Goal: Information Seeking & Learning: Learn about a topic

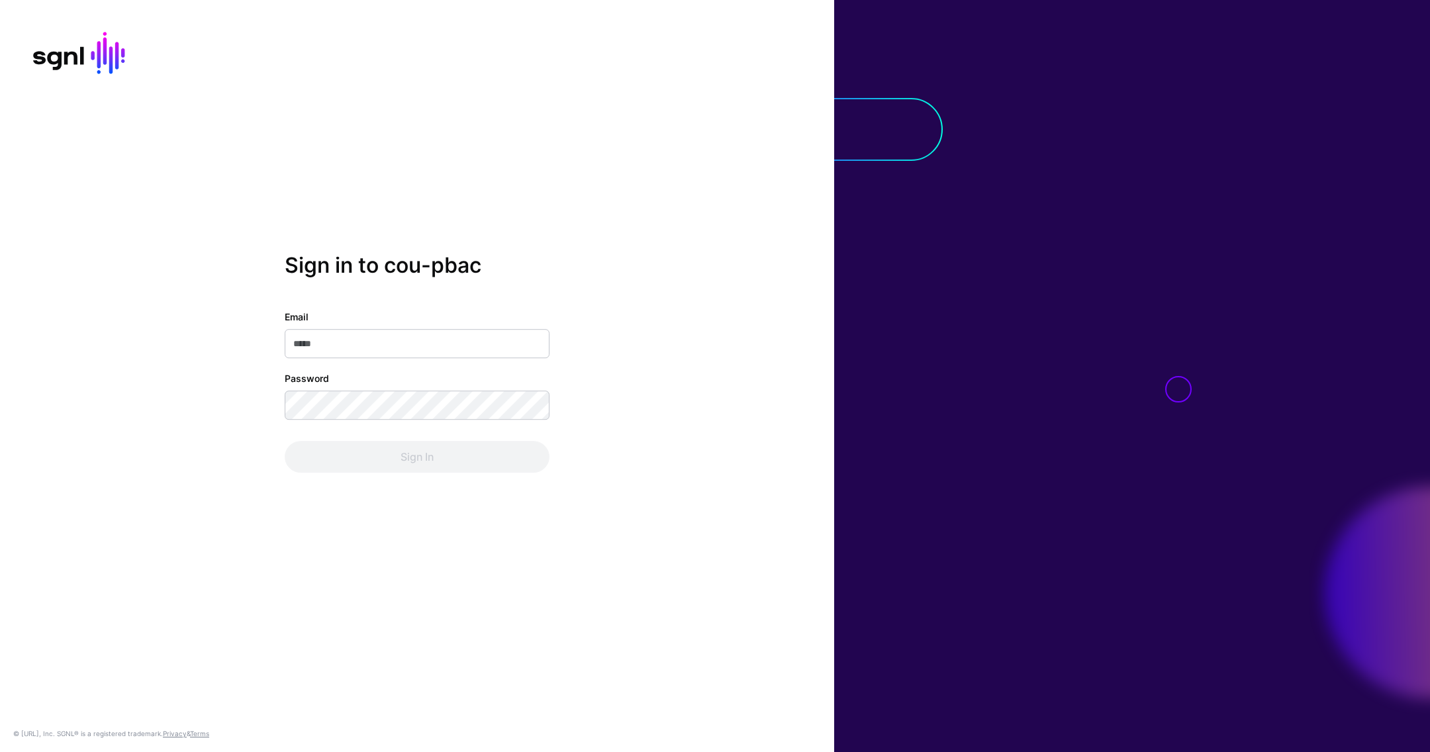
type input "**********"
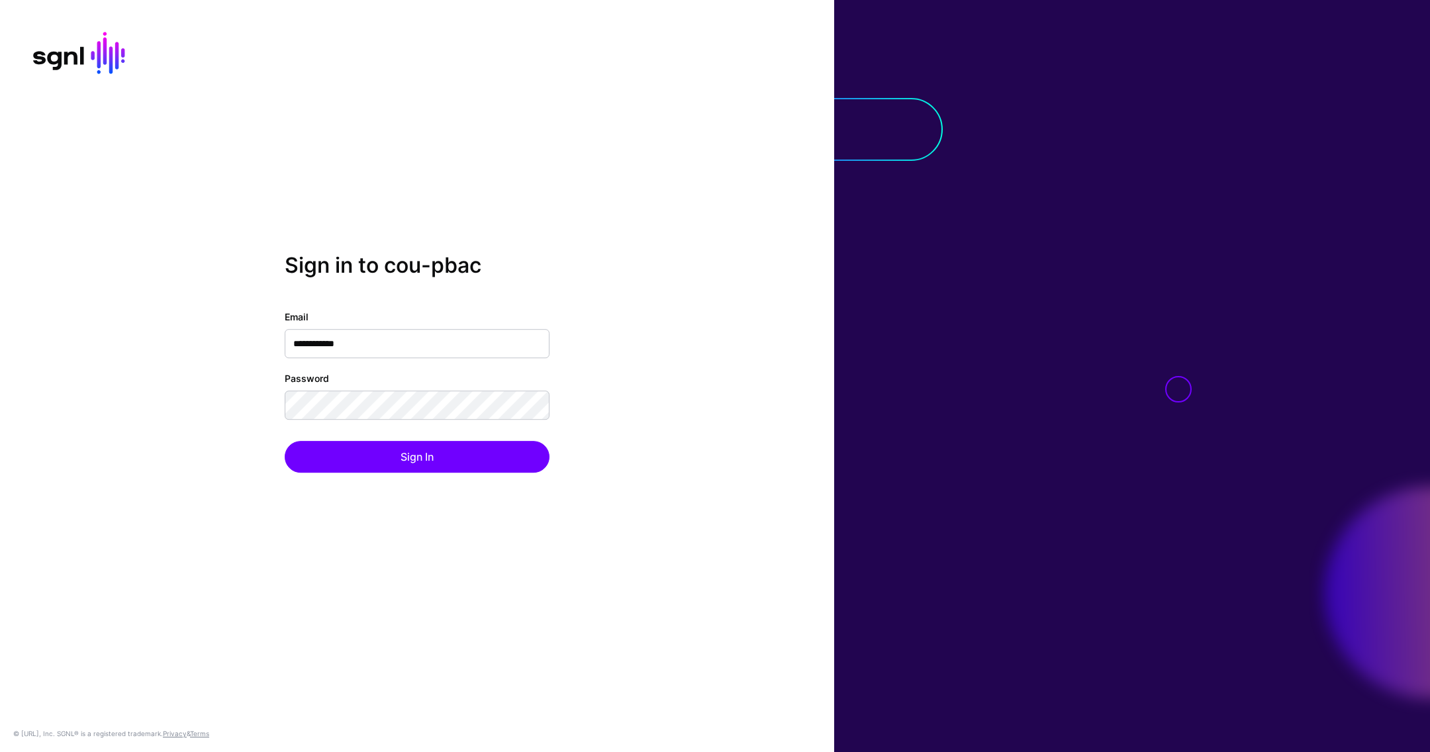
click at [347, 476] on div "**********" at bounding box center [417, 376] width 834 height 246
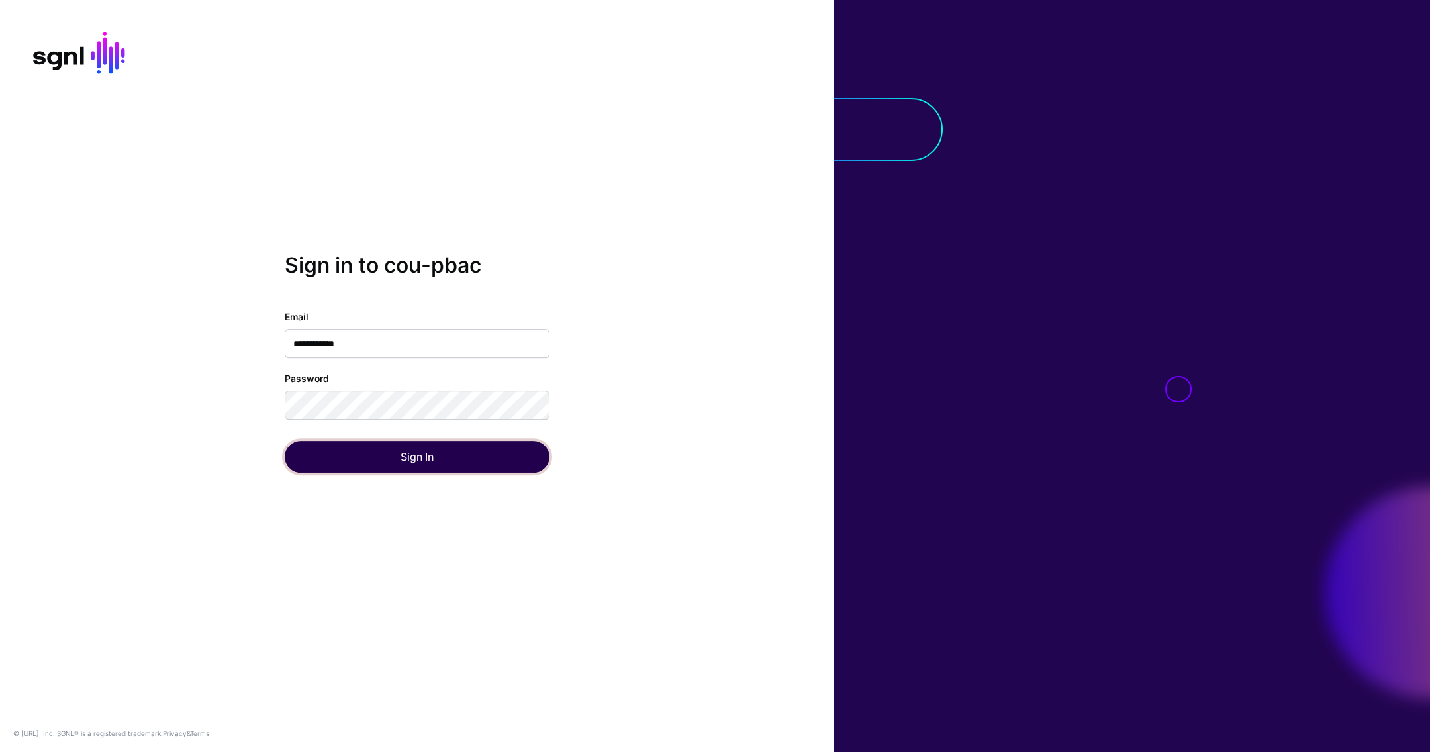
click at [384, 461] on button "Sign In" at bounding box center [417, 457] width 265 height 32
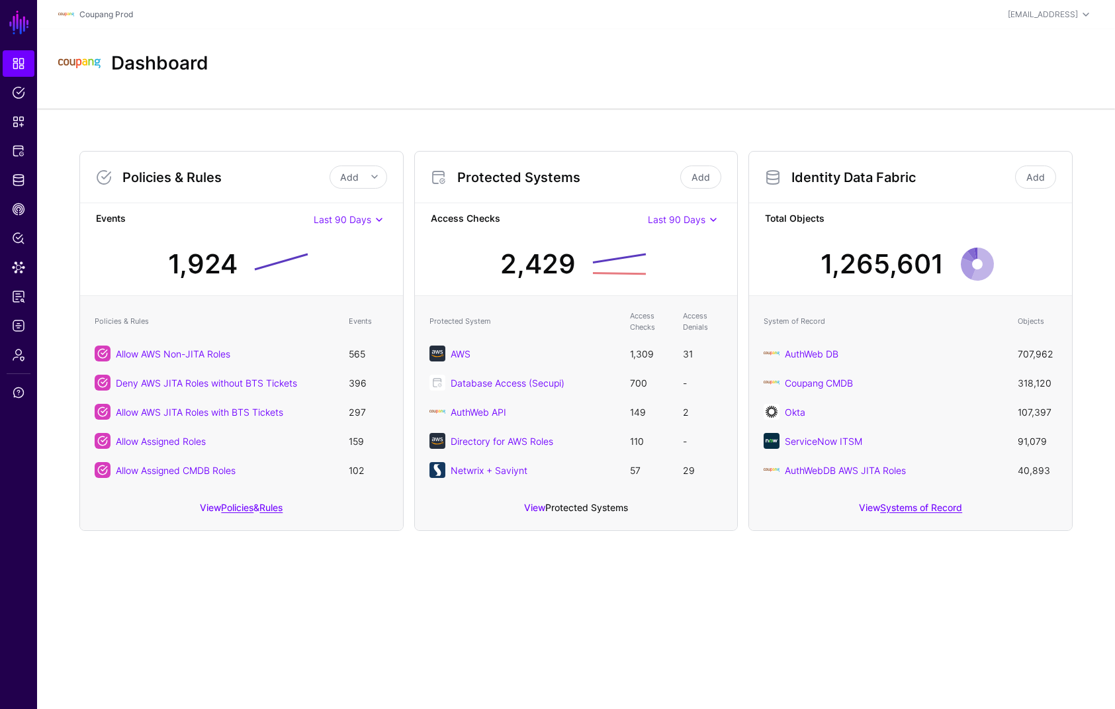
click at [588, 505] on link "Protected Systems" at bounding box center [586, 507] width 83 height 11
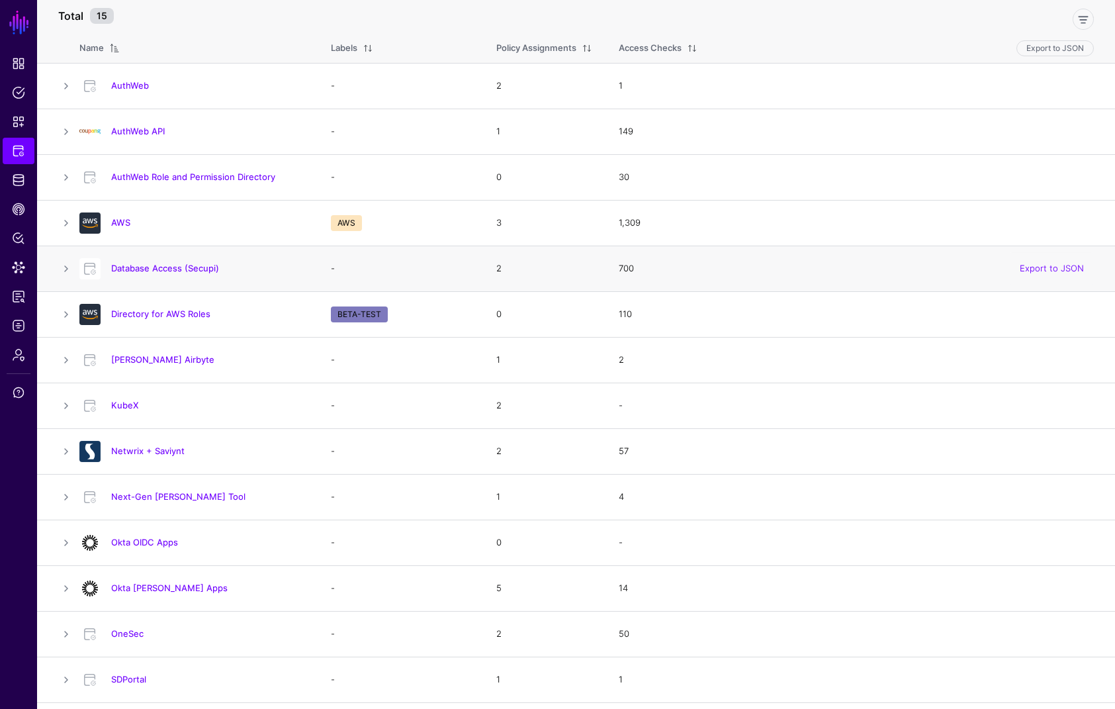
scroll to position [134, 0]
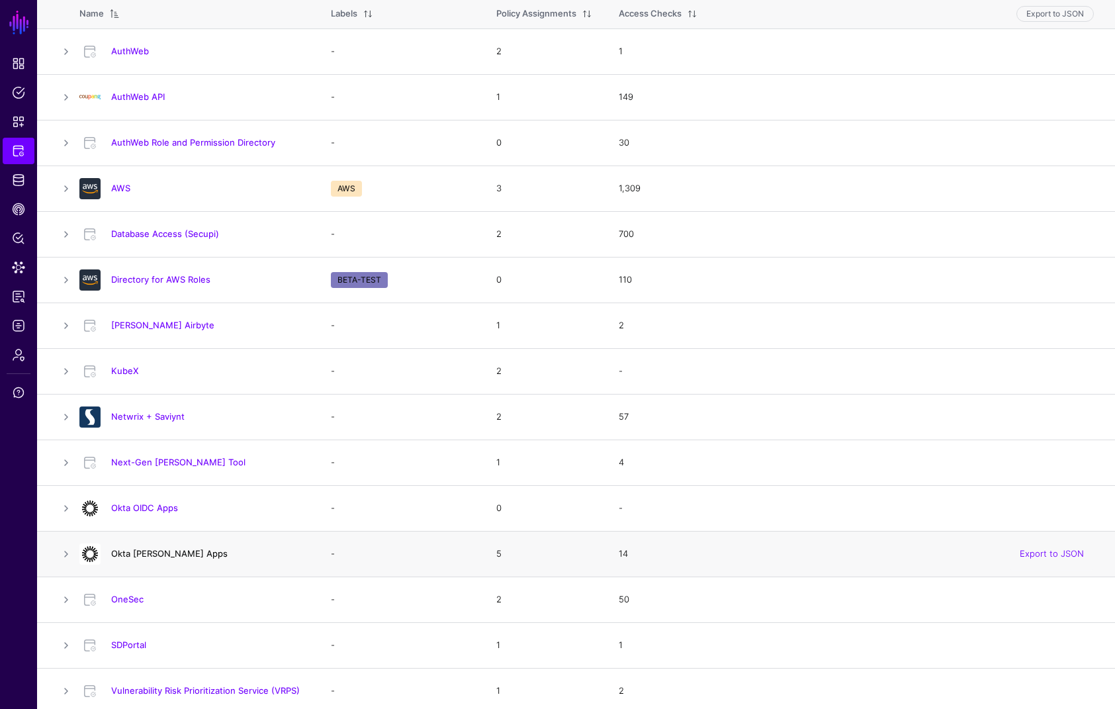
click at [146, 550] on link "Okta [PERSON_NAME] Apps" at bounding box center [169, 553] width 116 height 11
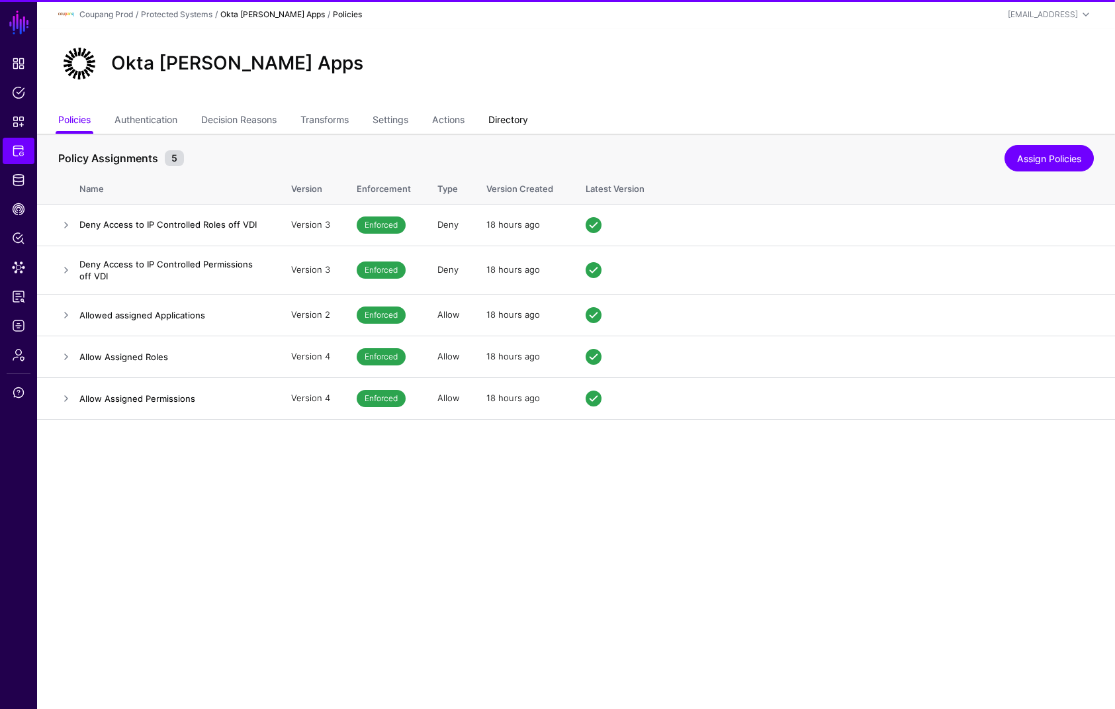
click at [528, 122] on link "Directory" at bounding box center [509, 121] width 40 height 25
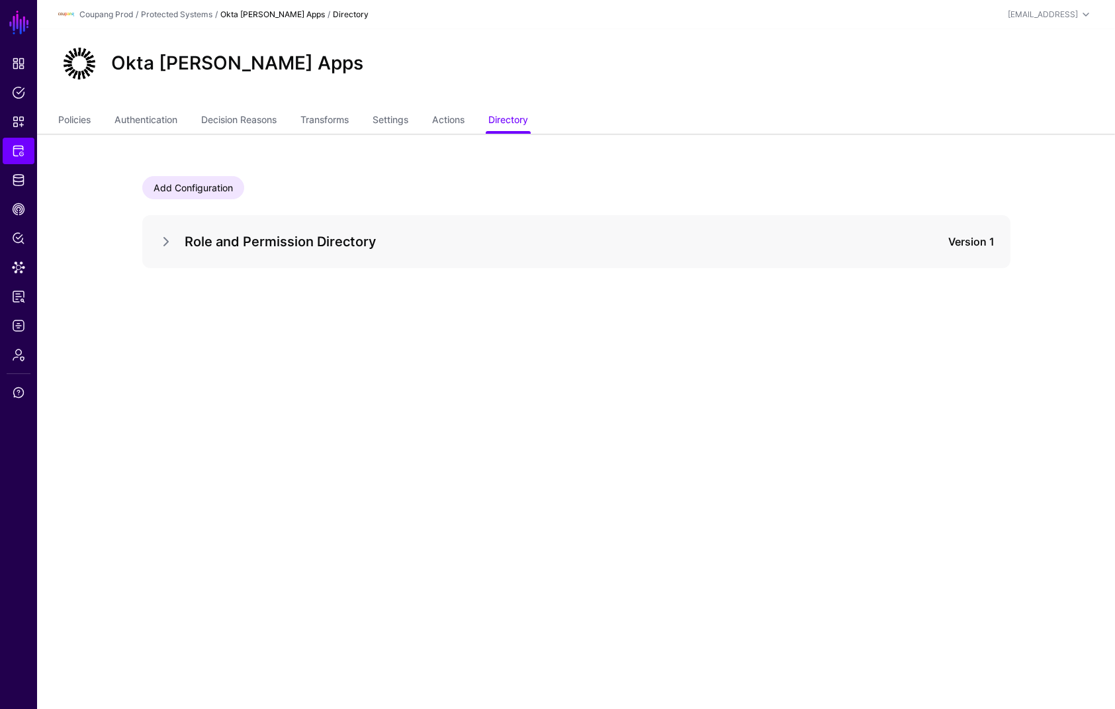
click at [171, 232] on div "Role and Permission Directory Version 1" at bounding box center [576, 241] width 837 height 21
click at [167, 243] on link at bounding box center [166, 242] width 16 height 16
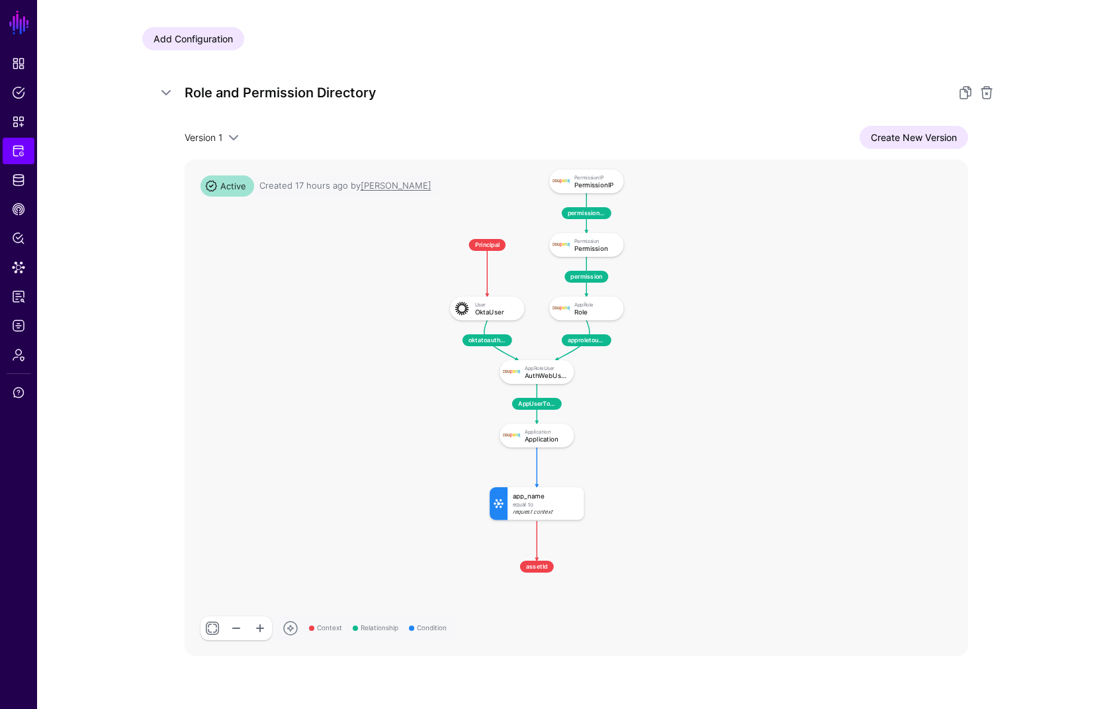
scroll to position [154, 0]
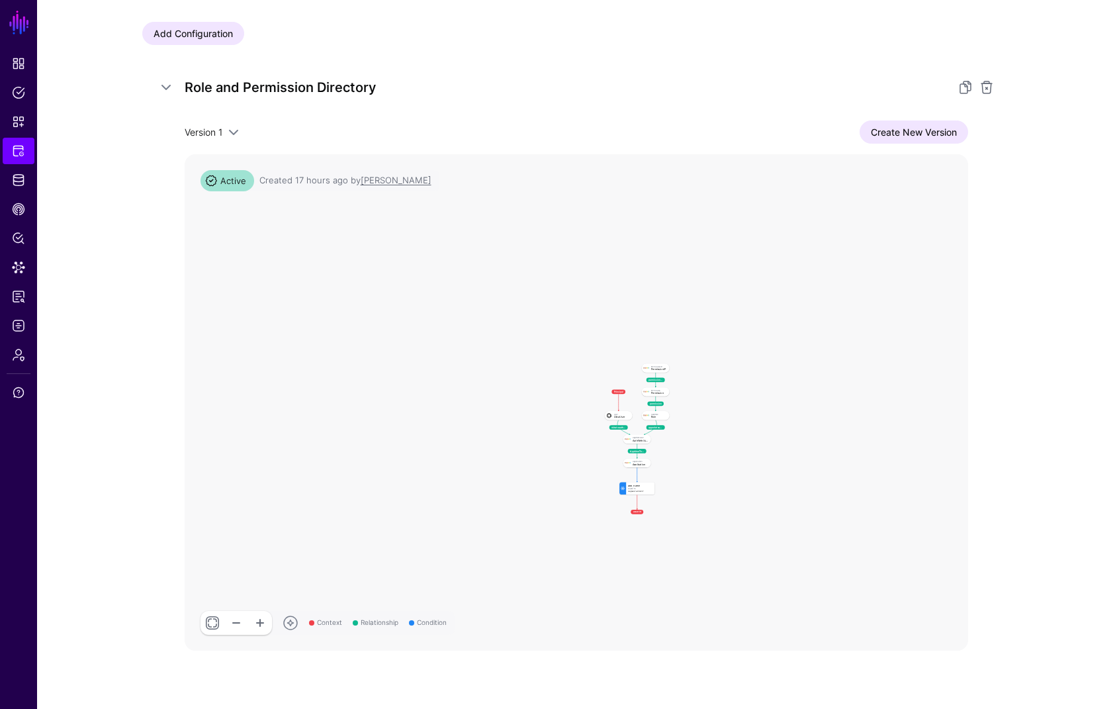
click at [208, 626] on link at bounding box center [213, 623] width 24 height 24
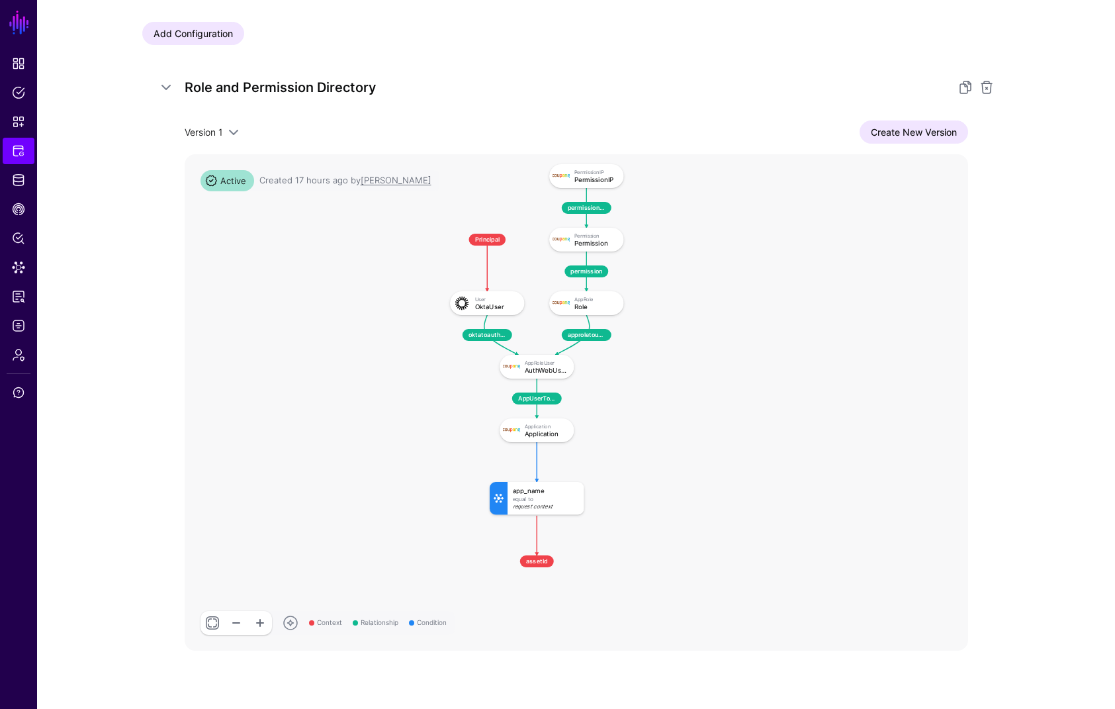
click at [258, 626] on link at bounding box center [260, 623] width 24 height 24
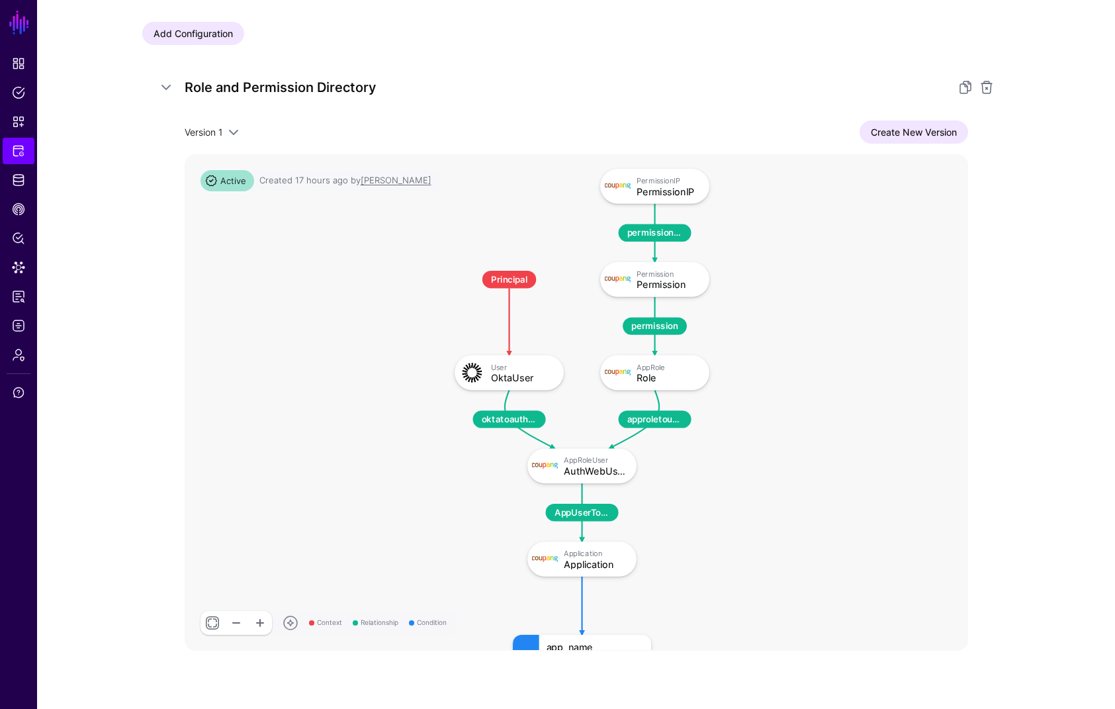
click at [258, 626] on link at bounding box center [260, 623] width 24 height 24
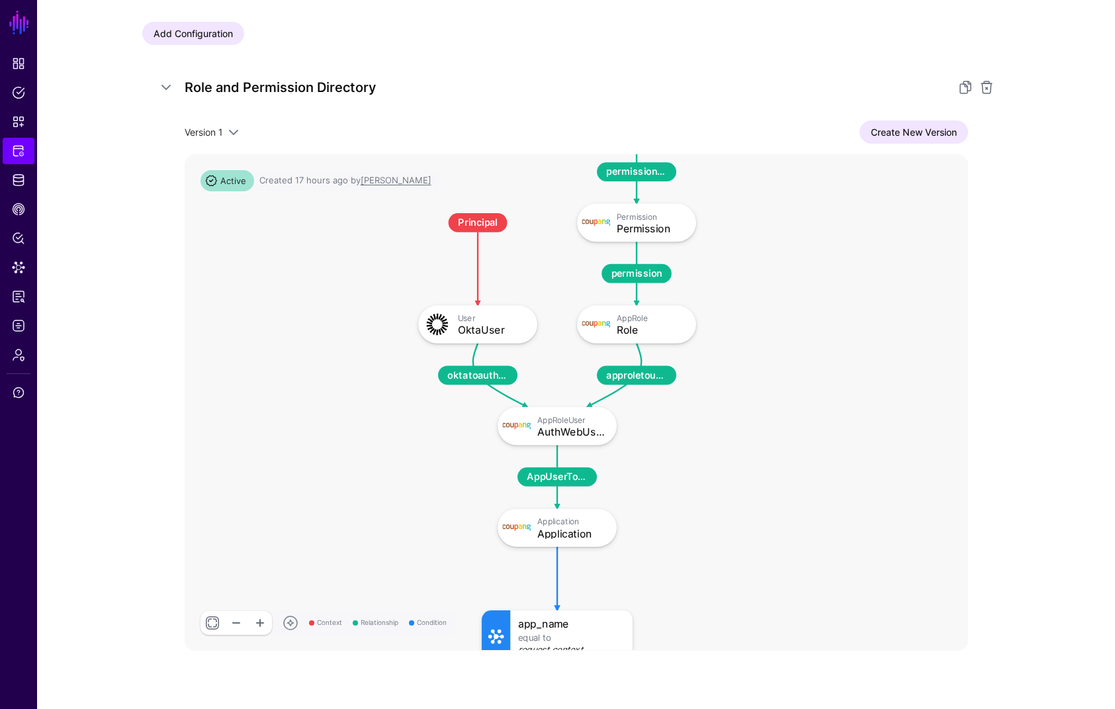
drag, startPoint x: 784, startPoint y: 500, endPoint x: 736, endPoint y: 415, distance: 97.2
click at [736, 415] on rect at bounding box center [402, 86] width 94047 height 59494
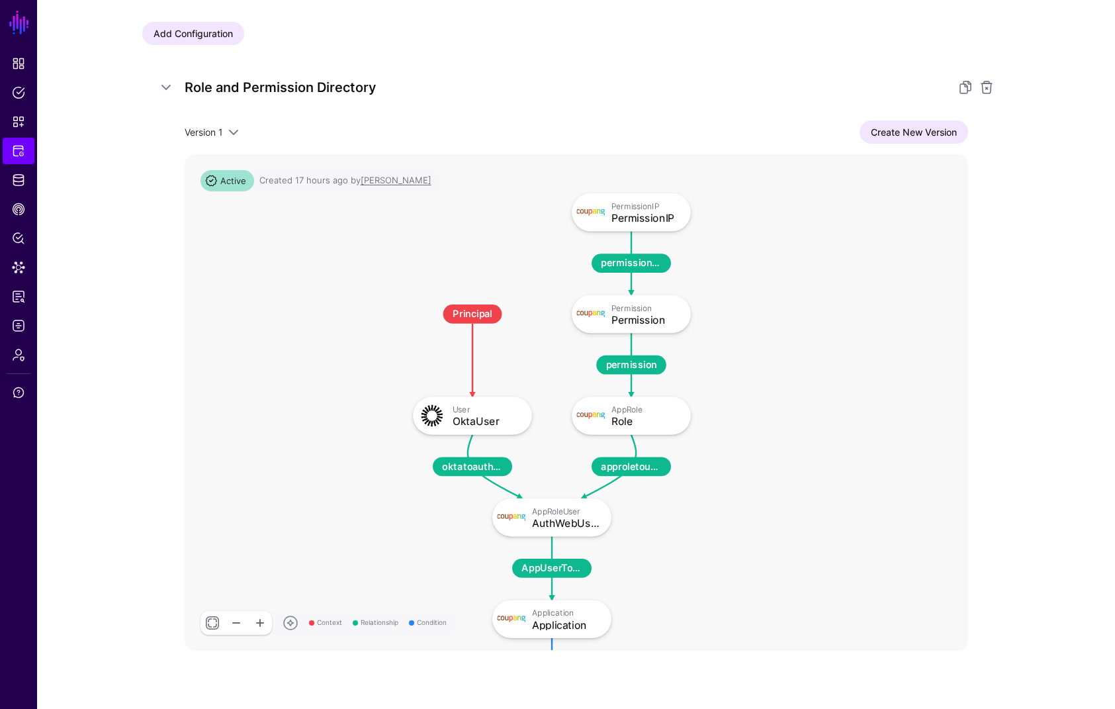
drag, startPoint x: 860, startPoint y: 243, endPoint x: 851, endPoint y: 389, distance: 146.5
click at [851, 373] on rect at bounding box center [397, 177] width 94047 height 59494
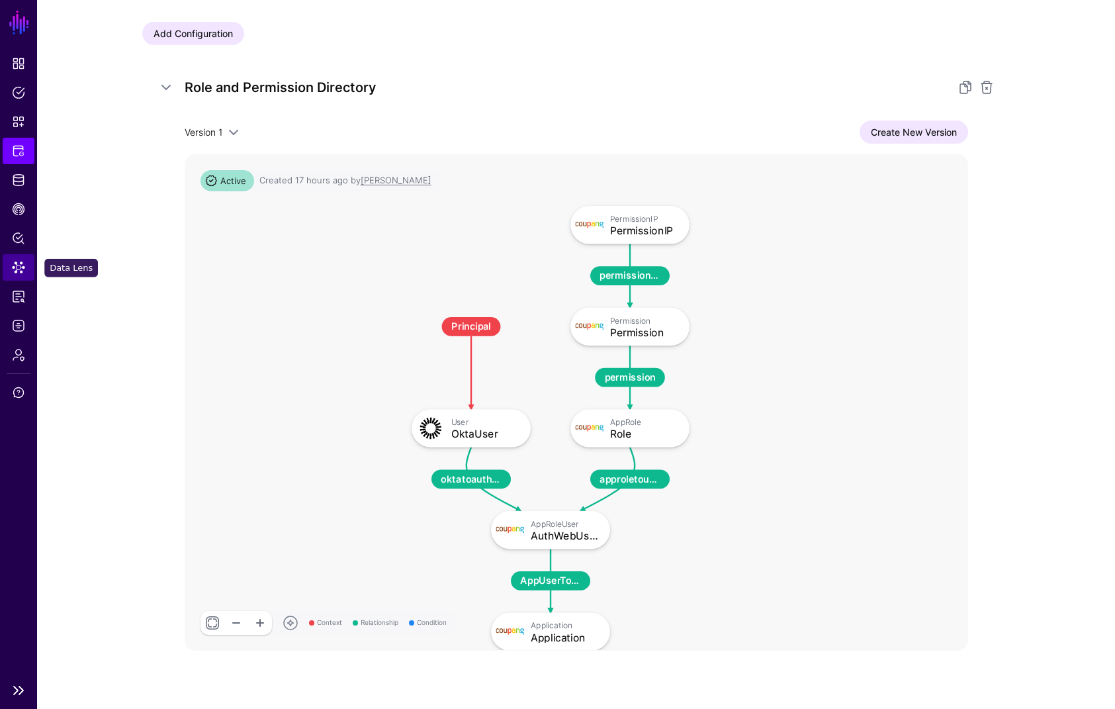
click at [18, 275] on link "Data Lens" at bounding box center [19, 267] width 32 height 26
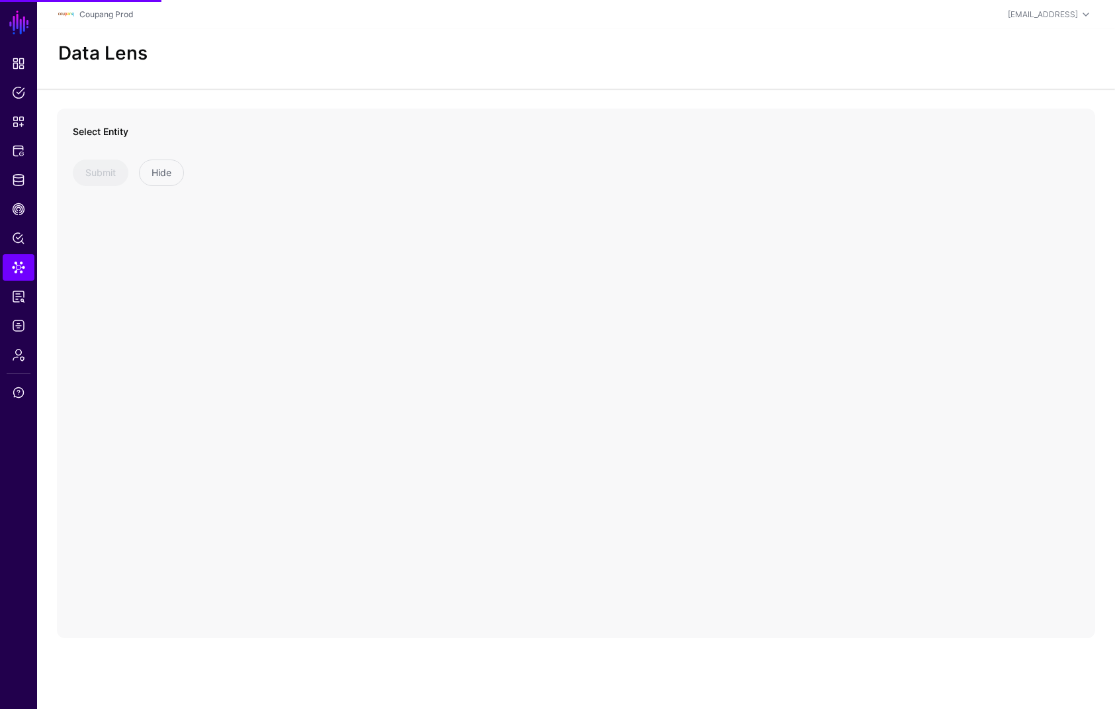
click at [138, 151] on div "Select Entity Submit Hide" at bounding box center [189, 155] width 232 height 62
click at [142, 155] on span at bounding box center [188, 158] width 214 height 16
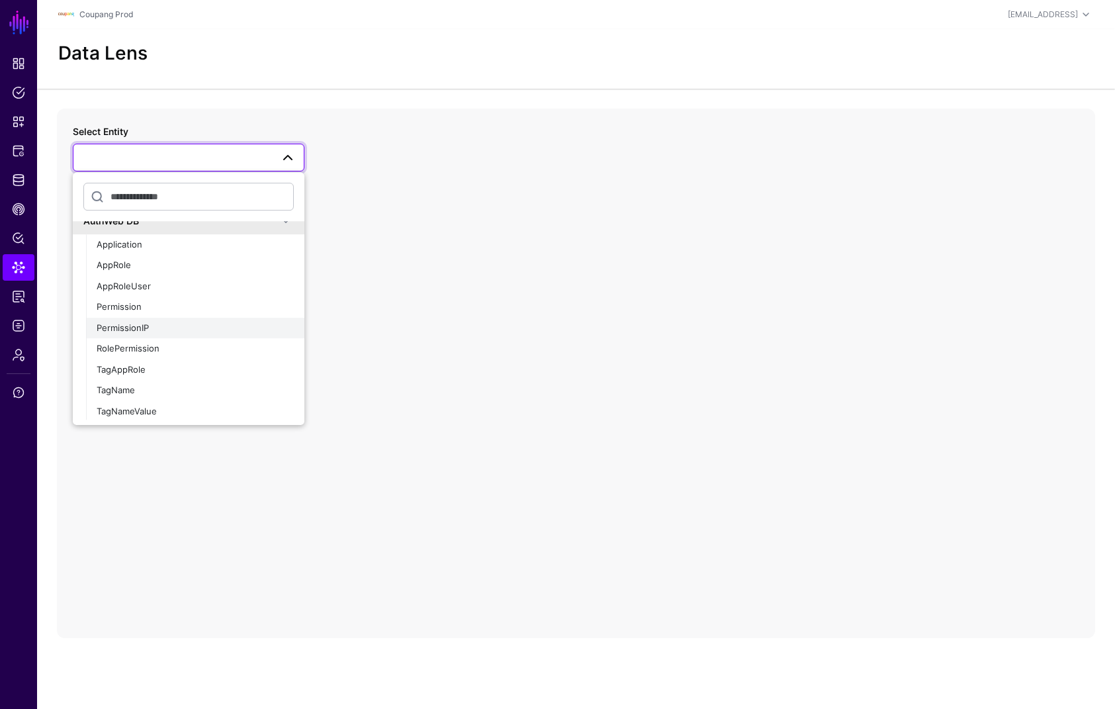
scroll to position [737, 0]
click at [141, 305] on span "PermissionIP" at bounding box center [123, 305] width 52 height 11
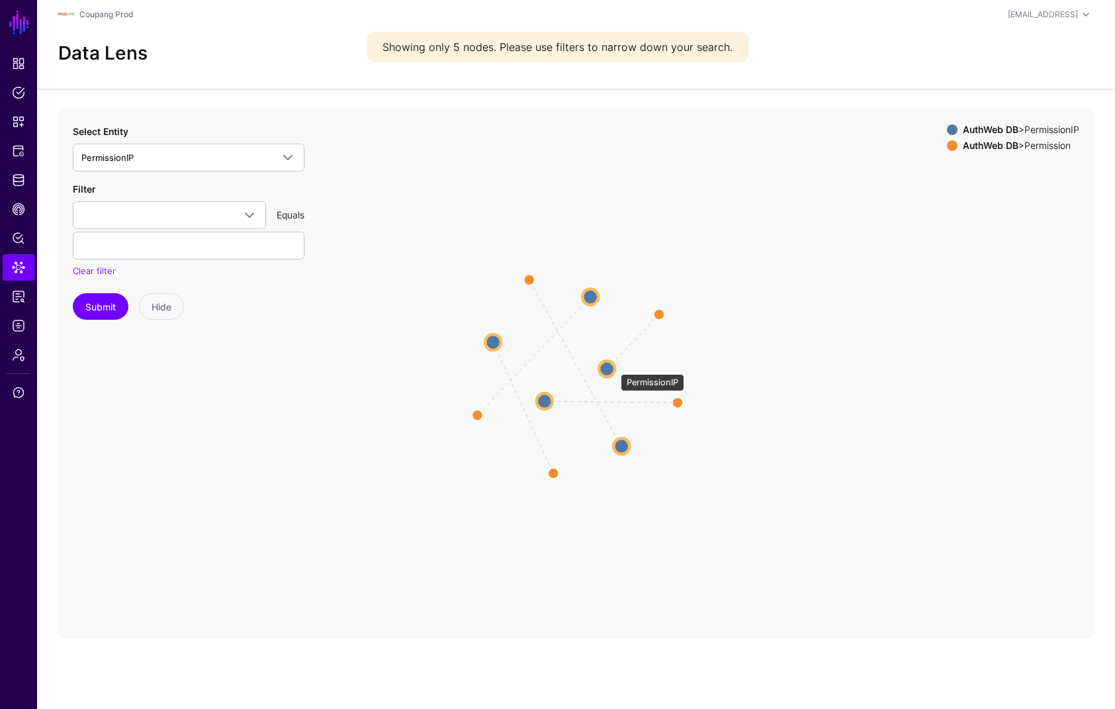
click at [614, 367] on circle at bounding box center [607, 369] width 16 height 16
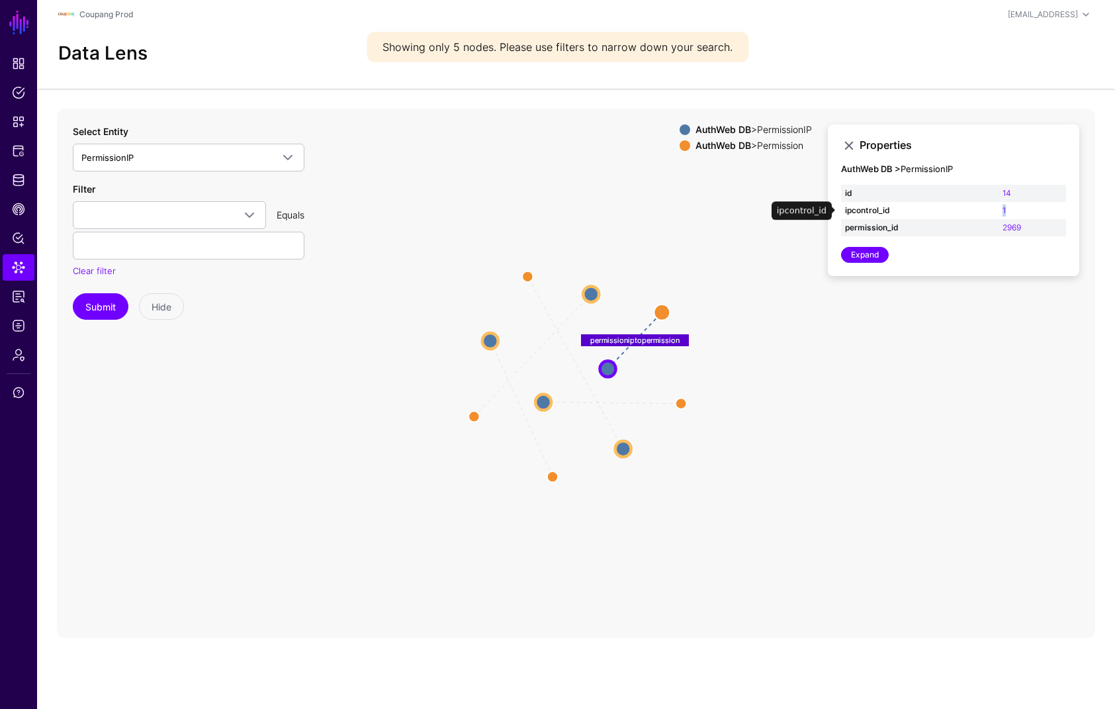
drag, startPoint x: 1033, startPoint y: 205, endPoint x: 982, endPoint y: 205, distance: 51.0
click at [982, 205] on tr "ipcontrol_id 1" at bounding box center [953, 210] width 225 height 17
click at [590, 288] on circle at bounding box center [591, 294] width 16 height 16
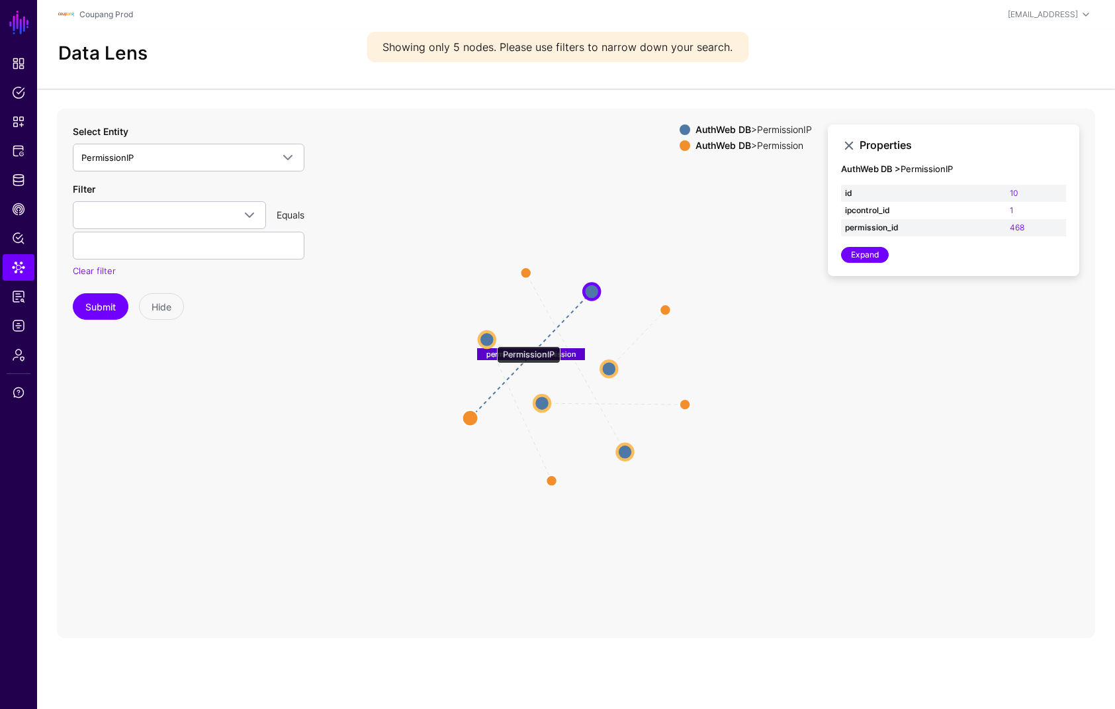
click at [490, 340] on circle at bounding box center [487, 340] width 16 height 16
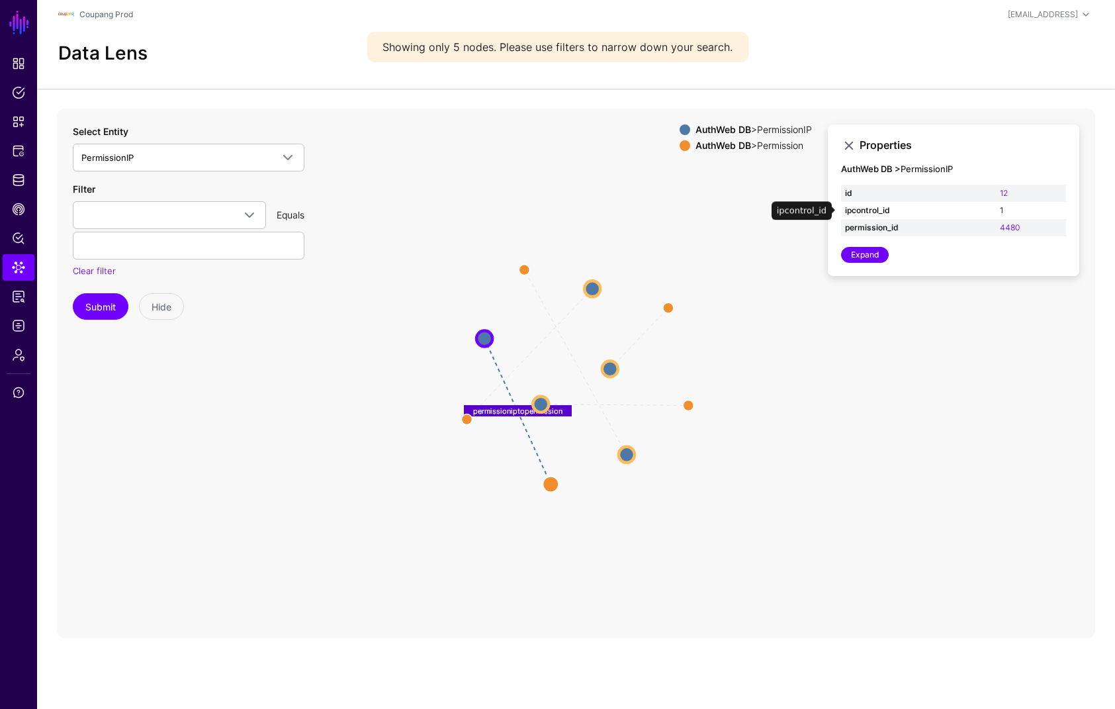
click at [1002, 209] on link "1" at bounding box center [1001, 210] width 3 height 10
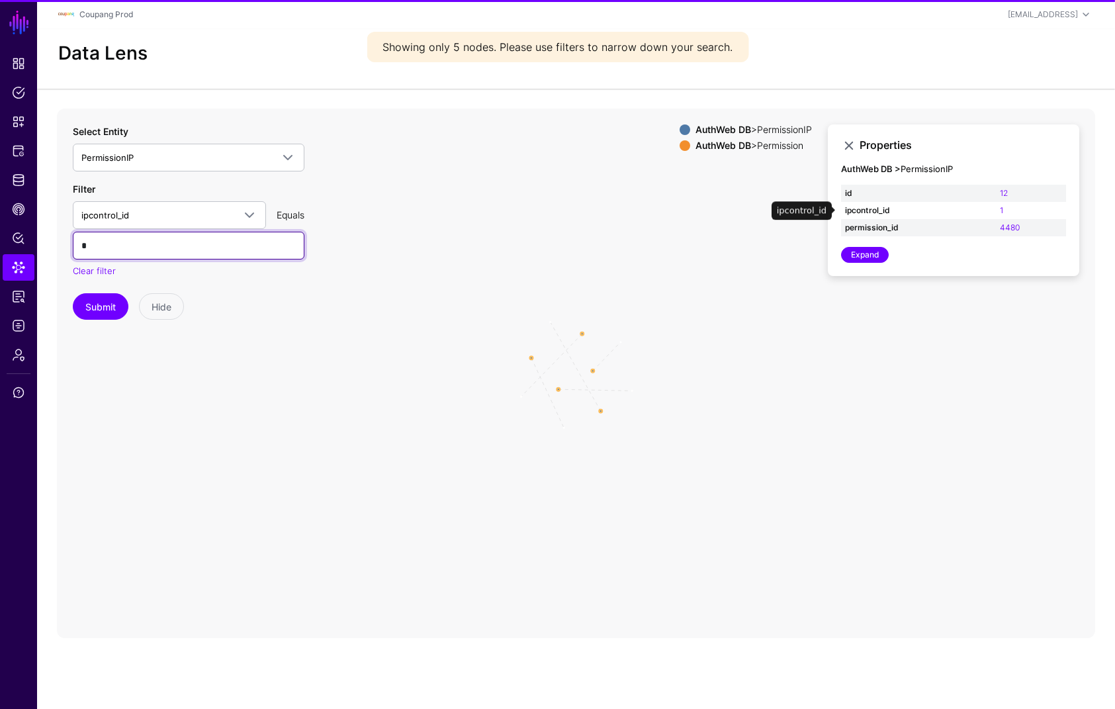
click at [164, 240] on input "*" at bounding box center [189, 246] width 232 height 28
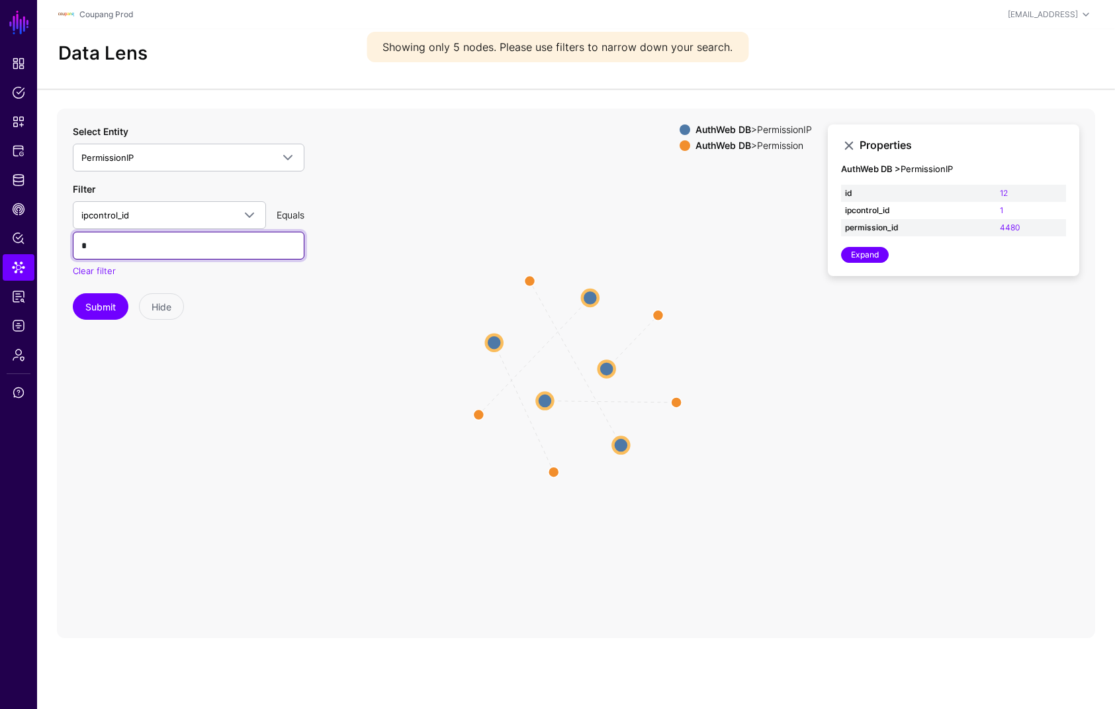
type input "*"
click at [73, 293] on button "Submit" at bounding box center [101, 306] width 56 height 26
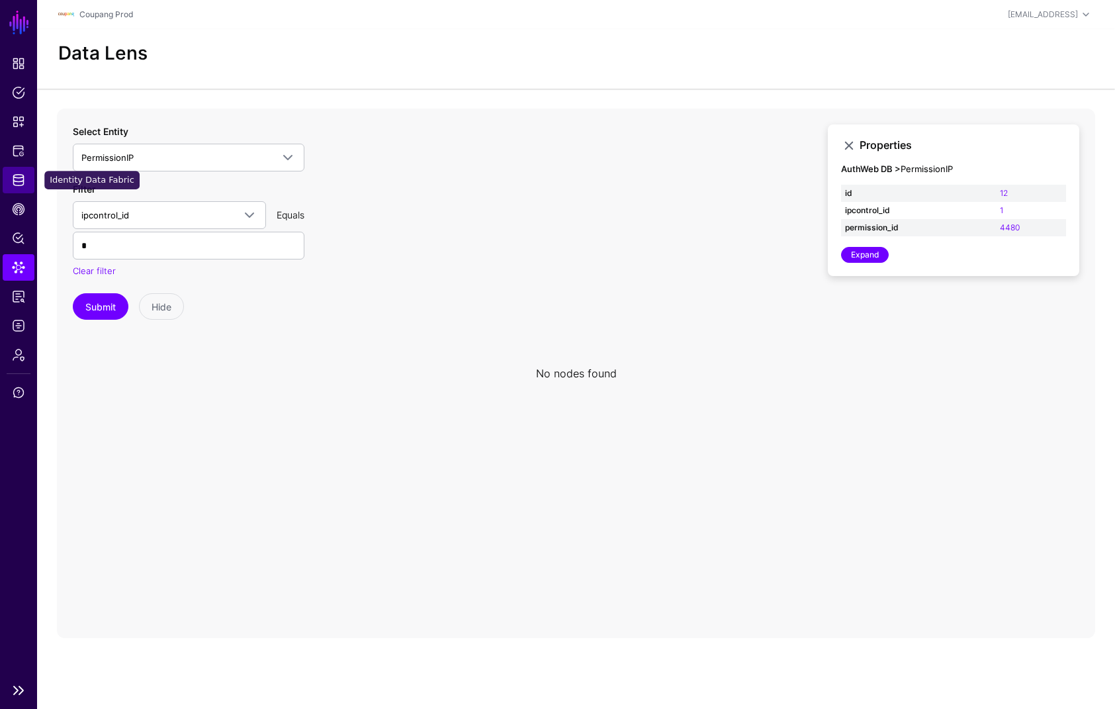
click at [18, 179] on span "Identity Data Fabric" at bounding box center [18, 179] width 13 height 13
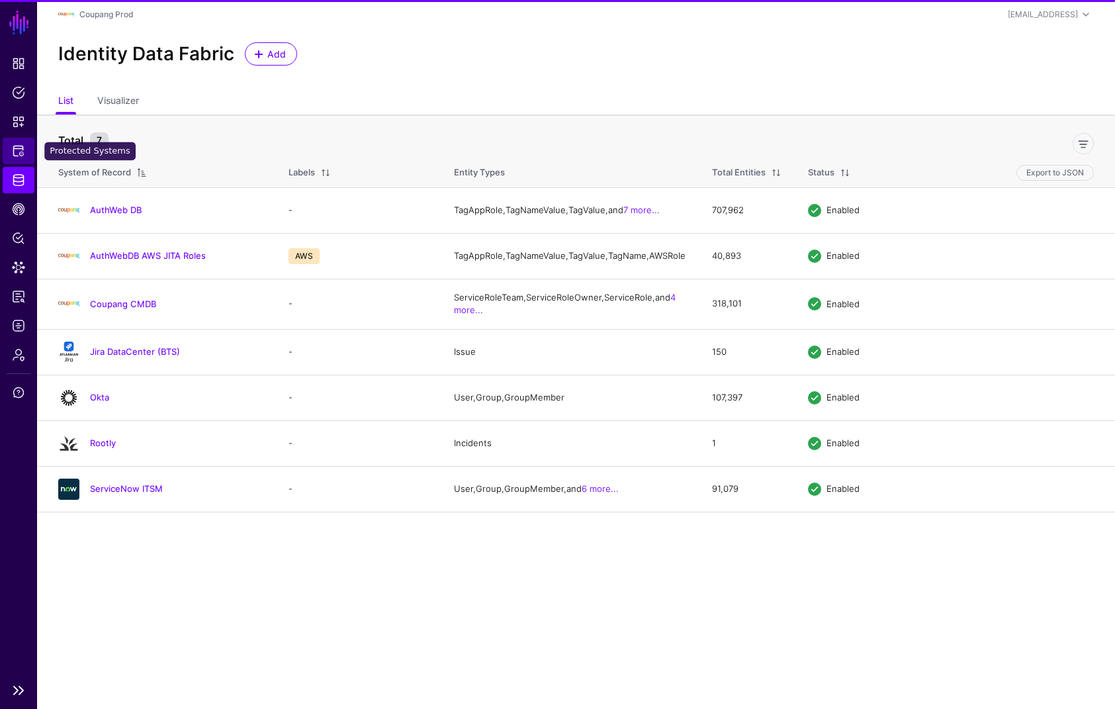
click at [24, 156] on span "Protected Systems" at bounding box center [18, 150] width 13 height 13
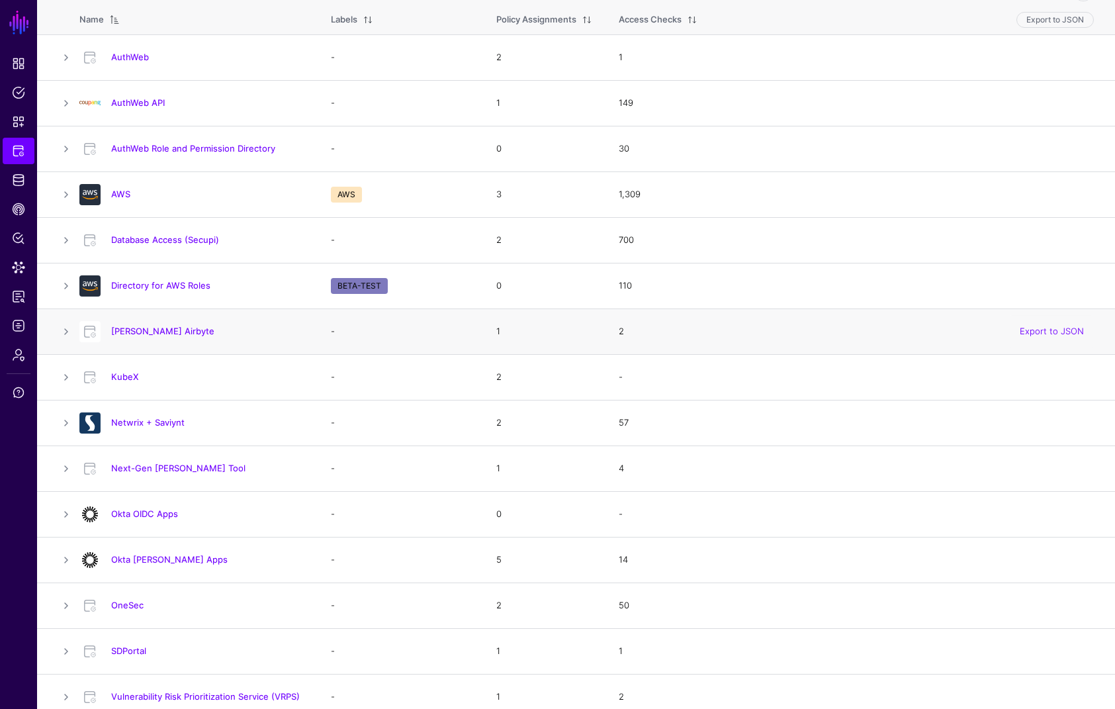
scroll to position [134, 0]
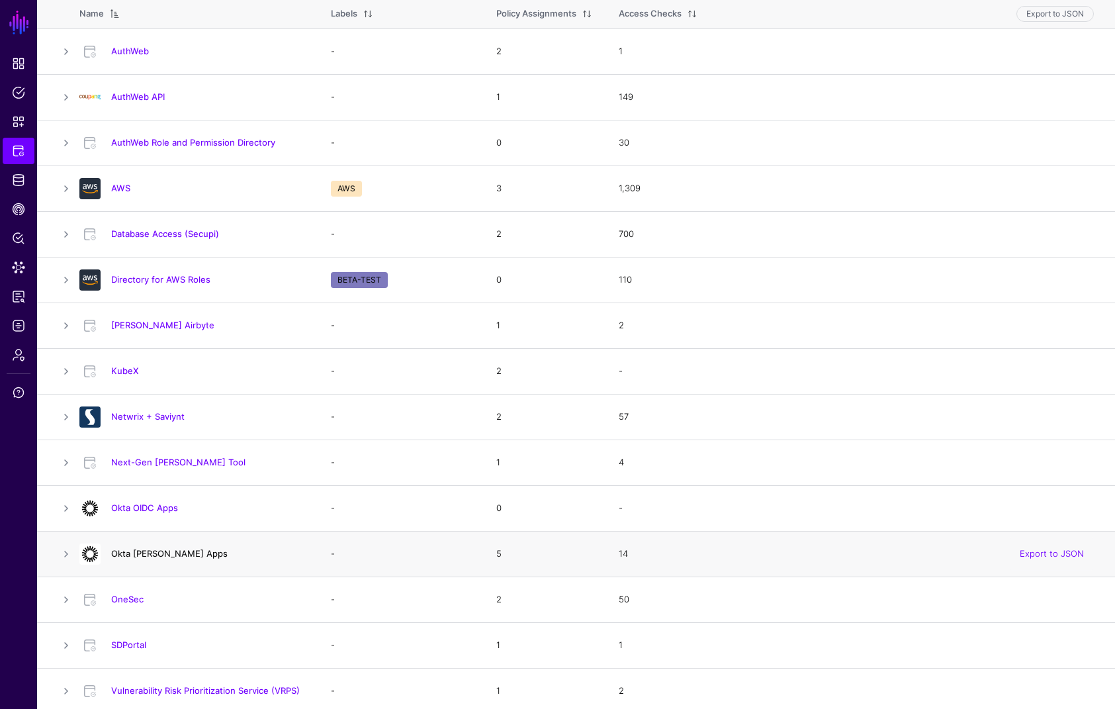
click at [130, 548] on link "Okta [PERSON_NAME] Apps" at bounding box center [169, 553] width 116 height 11
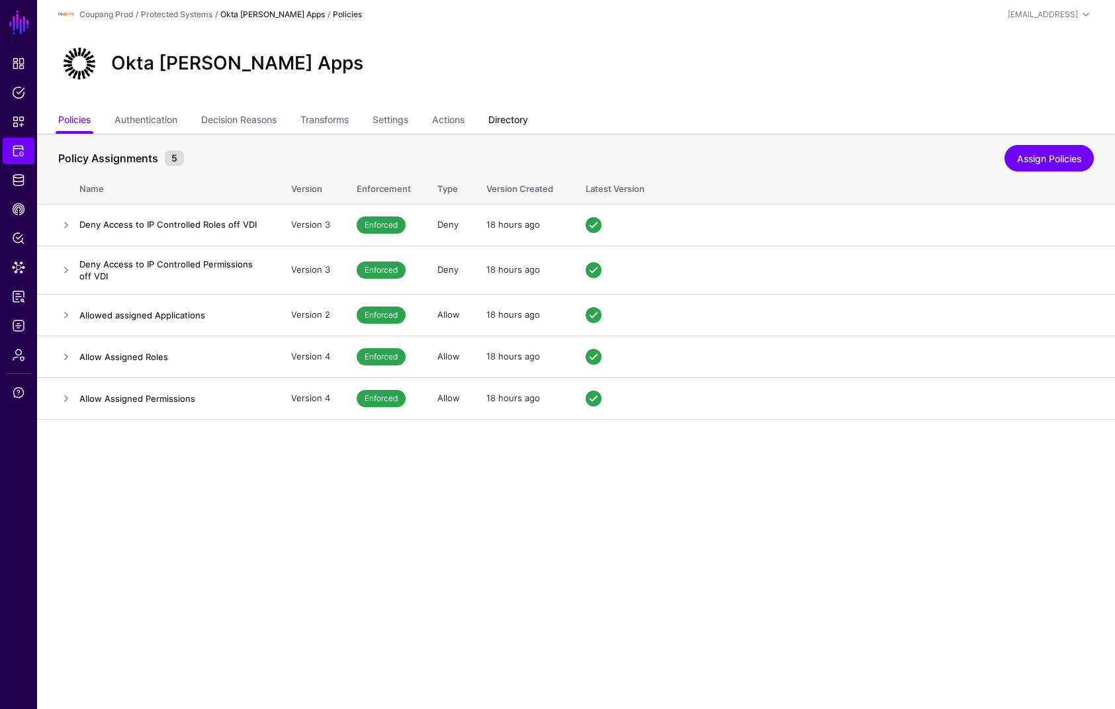
click at [528, 112] on link "Directory" at bounding box center [509, 121] width 40 height 25
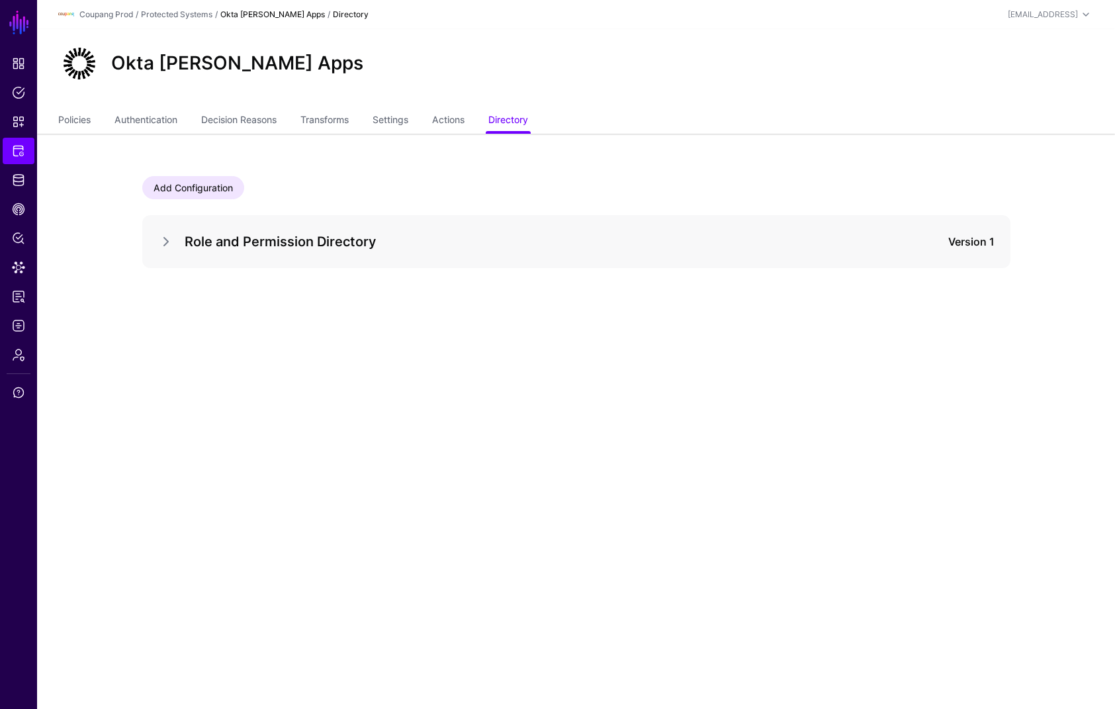
click at [162, 254] on div "Role and Permission Directory Version 1" at bounding box center [576, 241] width 868 height 53
click at [153, 249] on div "Role and Permission Directory Version 1" at bounding box center [576, 241] width 868 height 53
click at [151, 243] on div "Role and Permission Directory Version 1" at bounding box center [576, 241] width 868 height 53
click at [162, 243] on link at bounding box center [166, 242] width 16 height 16
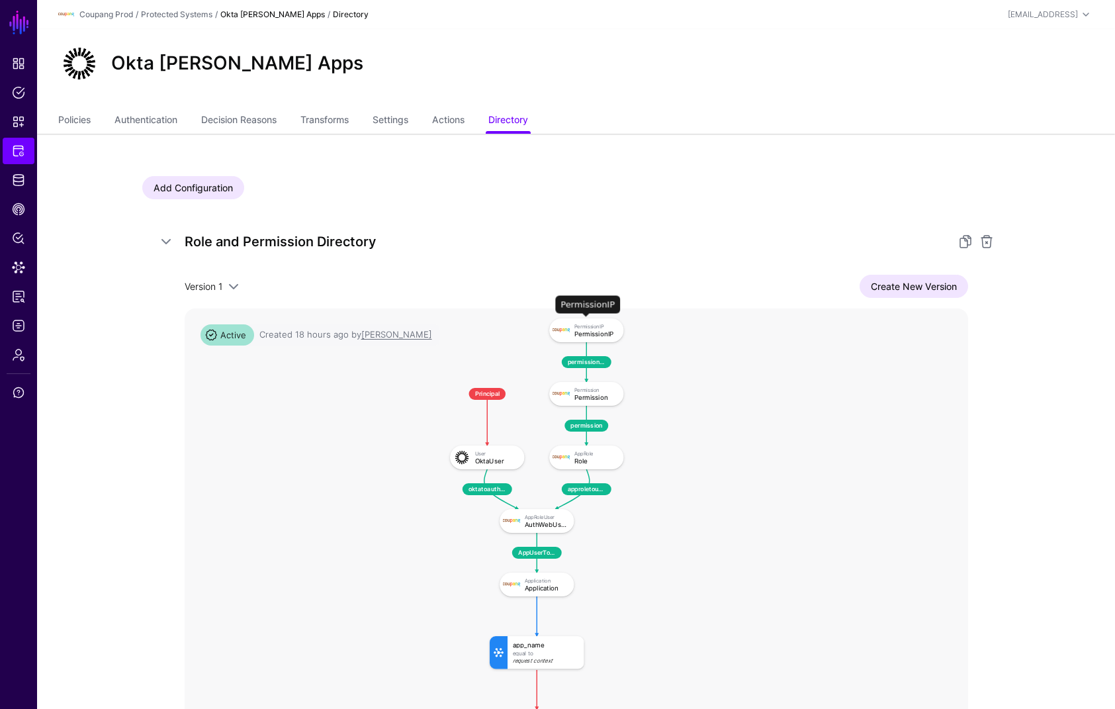
click at [586, 332] on div "PermissionIP" at bounding box center [595, 333] width 43 height 7
click at [607, 395] on div "Permission" at bounding box center [595, 397] width 43 height 7
